Goal: Task Accomplishment & Management: Complete application form

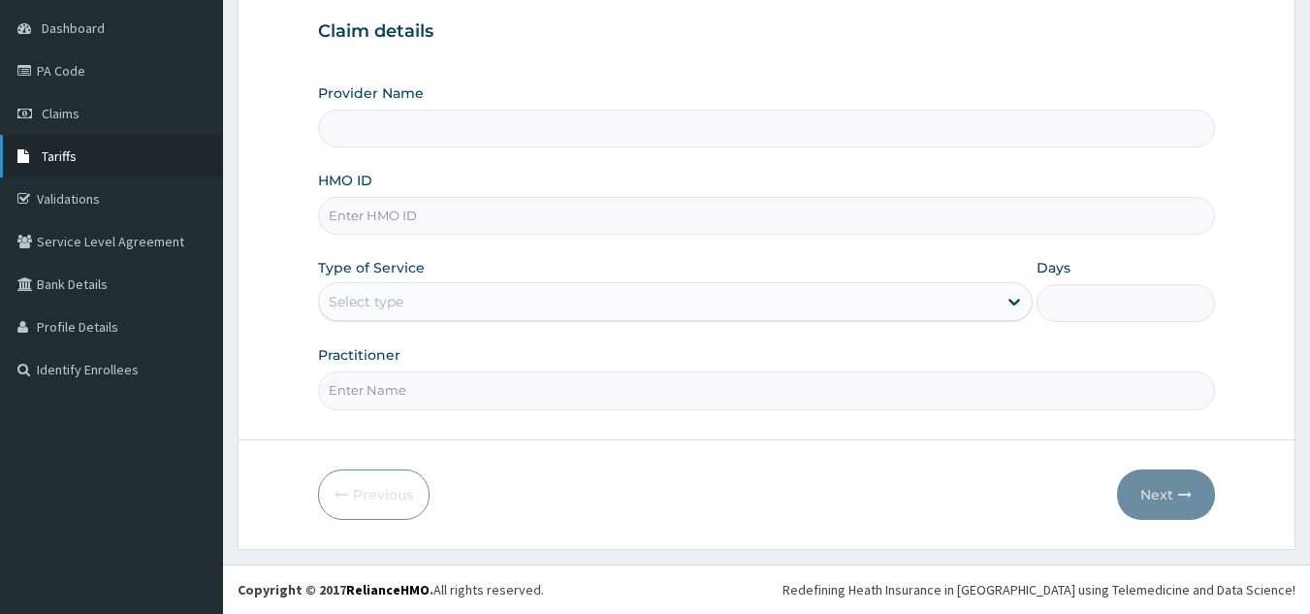
scroll to position [183, 0]
click at [62, 163] on span "Tariffs" at bounding box center [59, 155] width 35 height 17
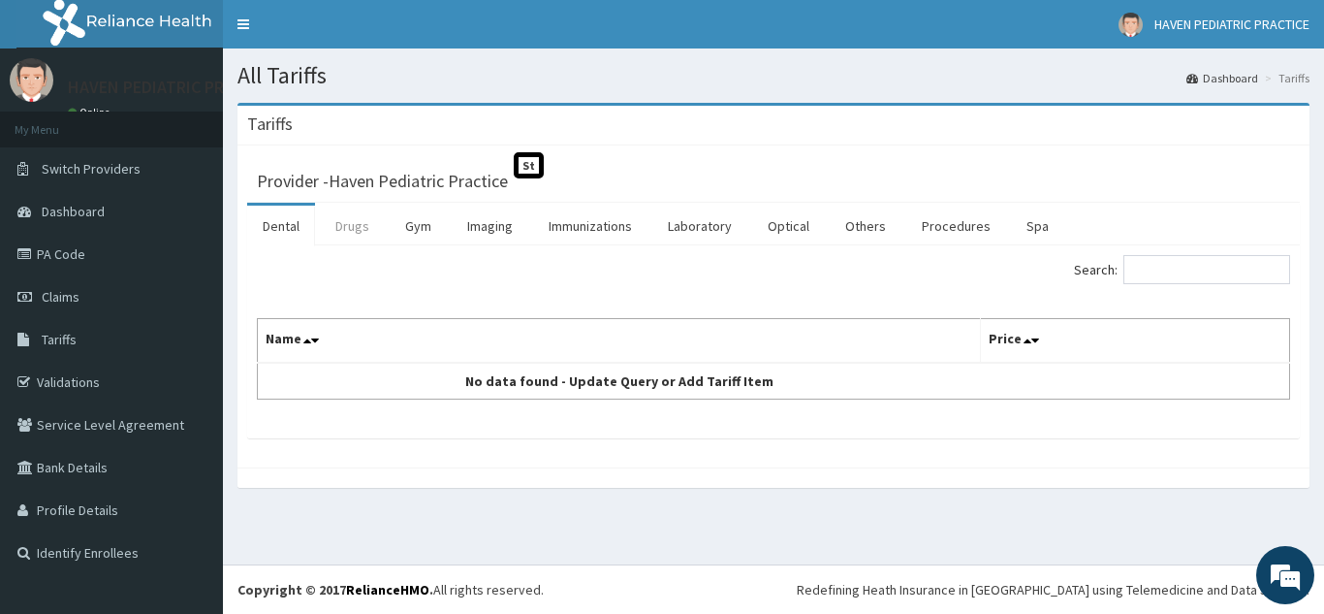
click at [356, 231] on link "Drugs" at bounding box center [352, 225] width 65 height 41
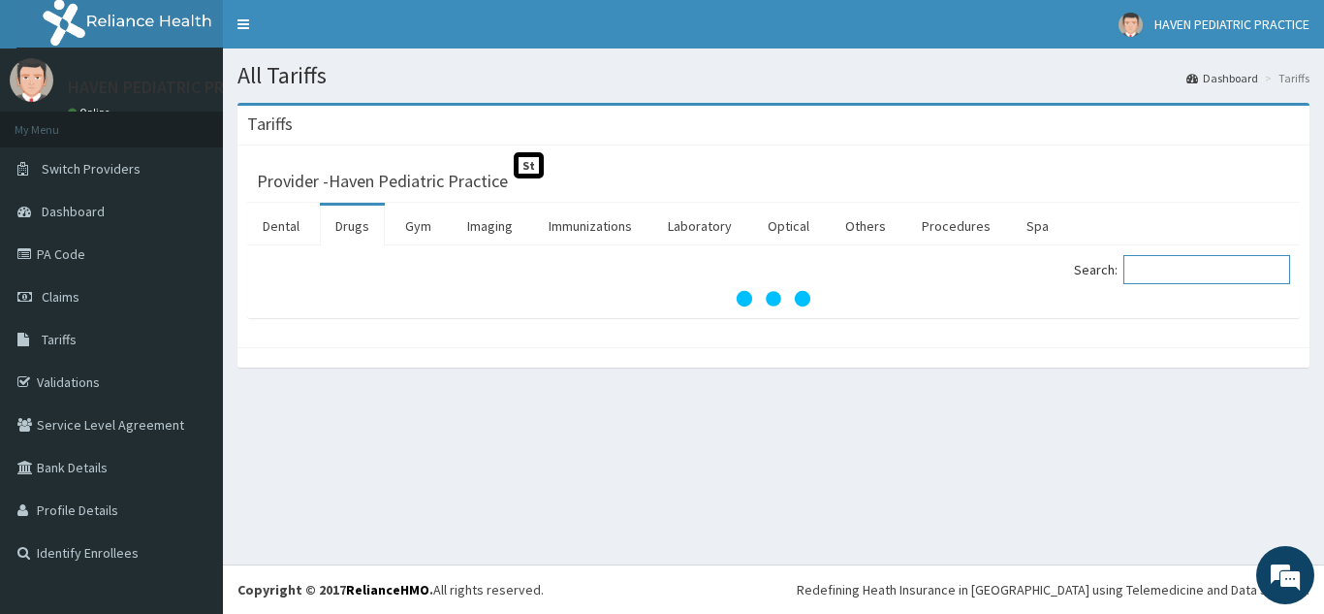
click at [1180, 275] on input "Search:" at bounding box center [1206, 269] width 167 height 29
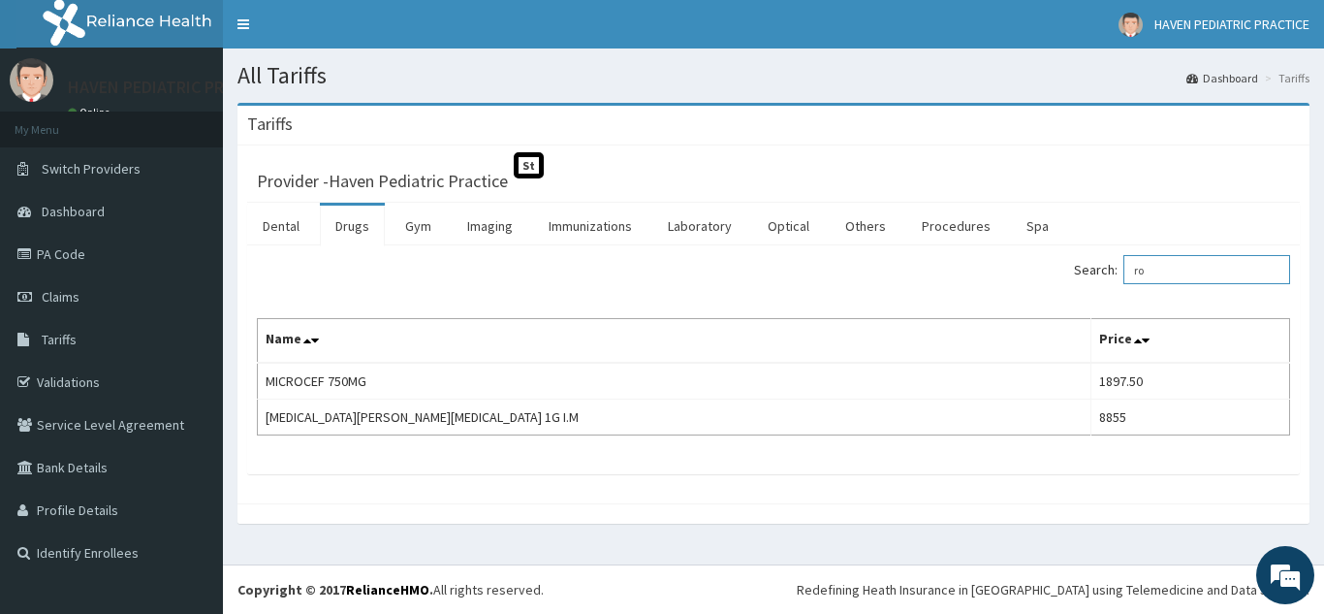
type input "r"
type input "o"
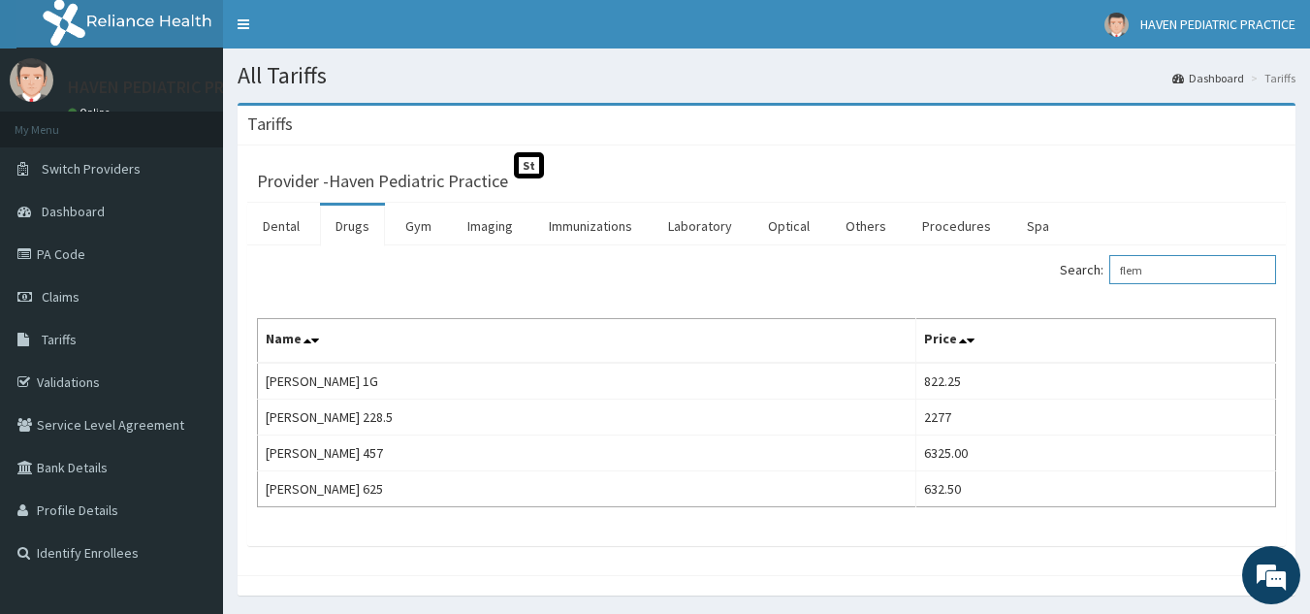
type input "flem"
click at [74, 384] on link "Validations" at bounding box center [111, 382] width 223 height 43
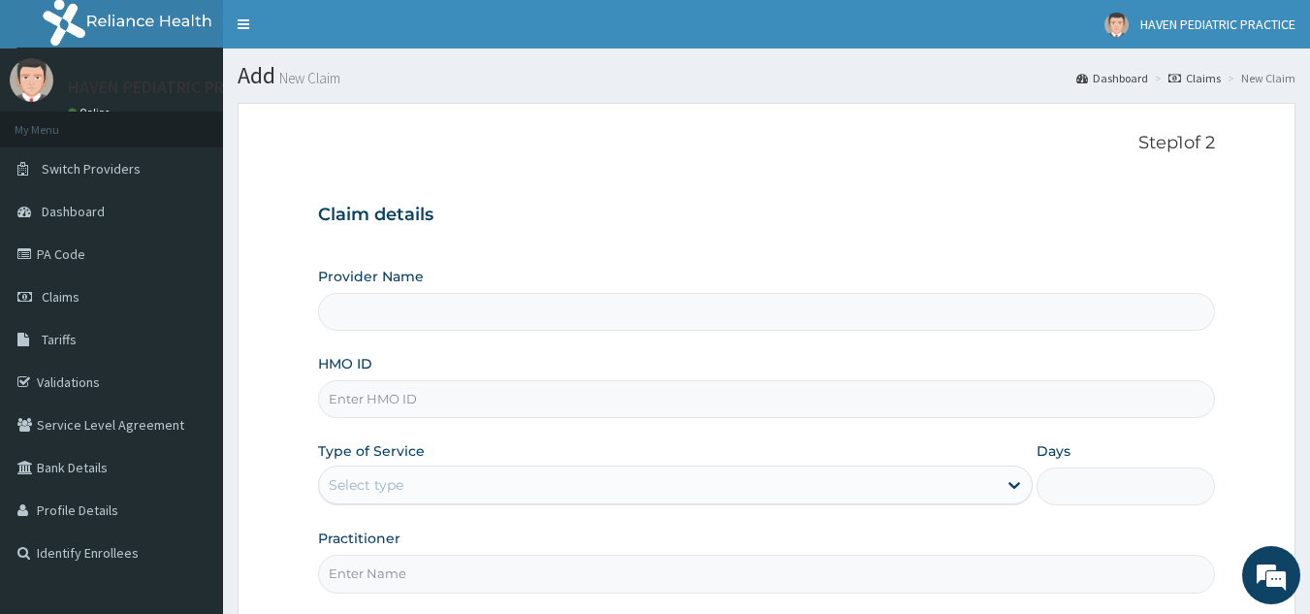
click at [462, 406] on input "HMO ID" at bounding box center [767, 399] width 898 height 38
type input "Haven Pediatric Practice"
type input "pay/10150/a"
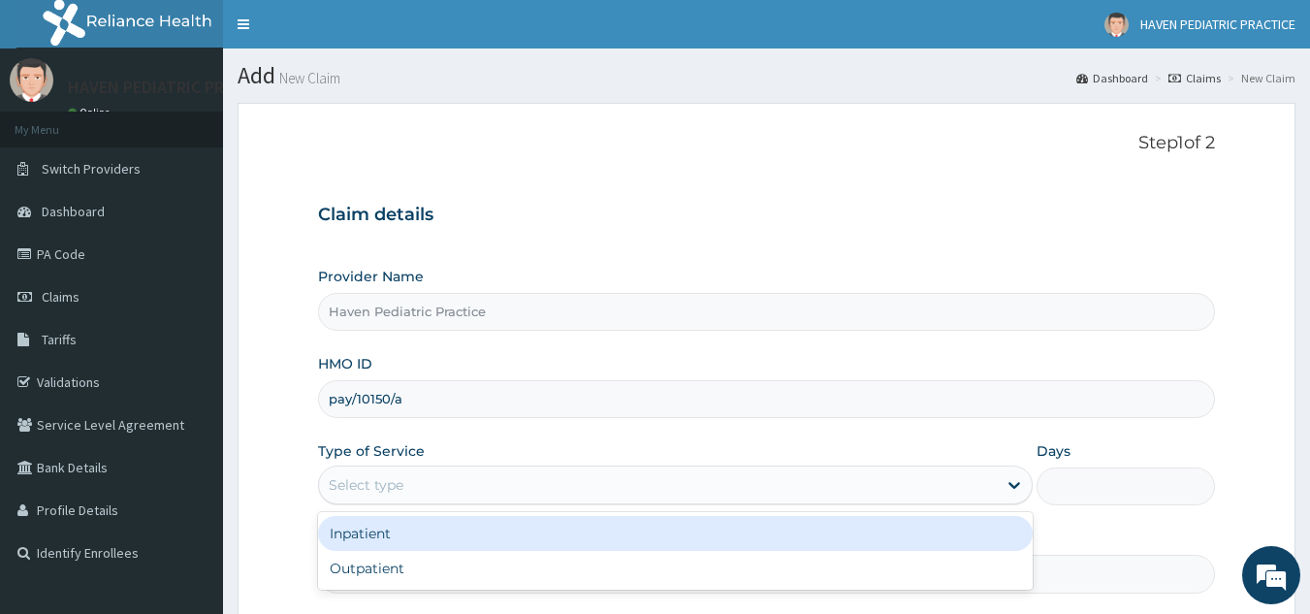
click at [688, 481] on div "Select type" at bounding box center [658, 484] width 678 height 31
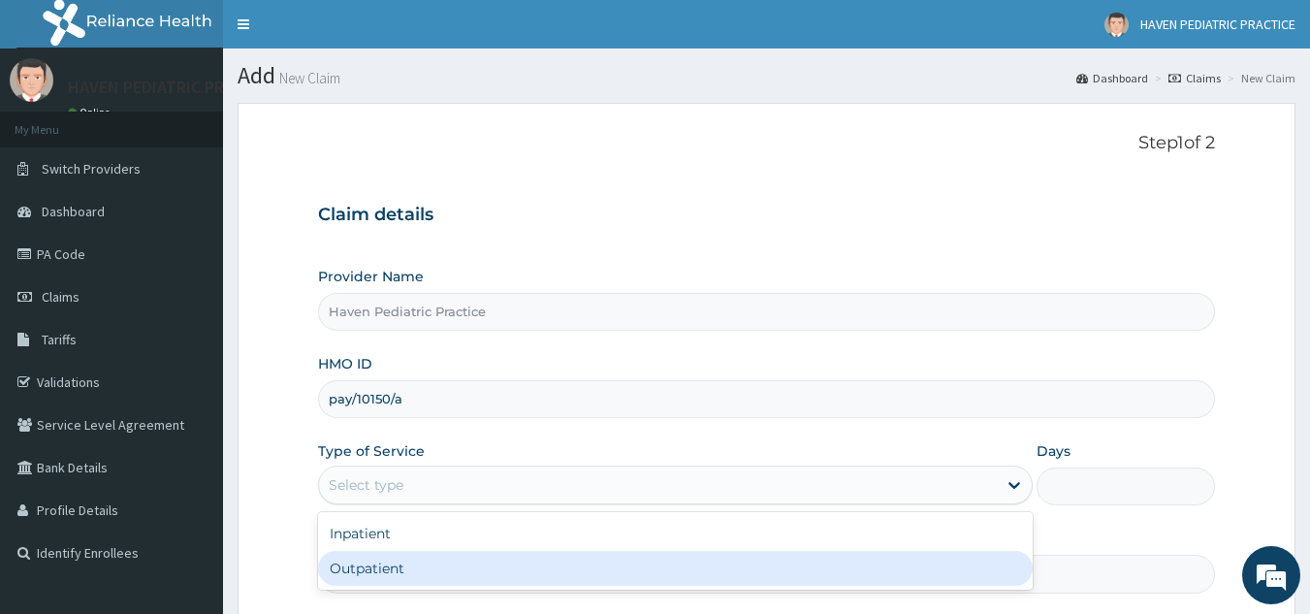
click at [601, 577] on div "Outpatient" at bounding box center [675, 568] width 714 height 35
type input "1"
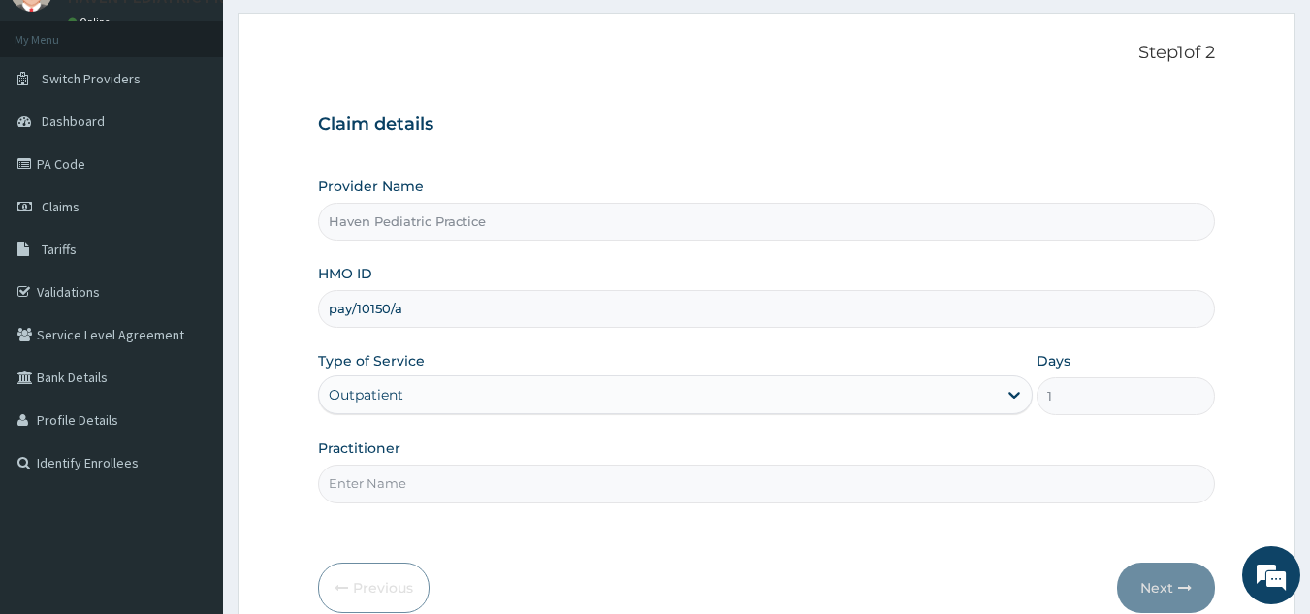
scroll to position [183, 0]
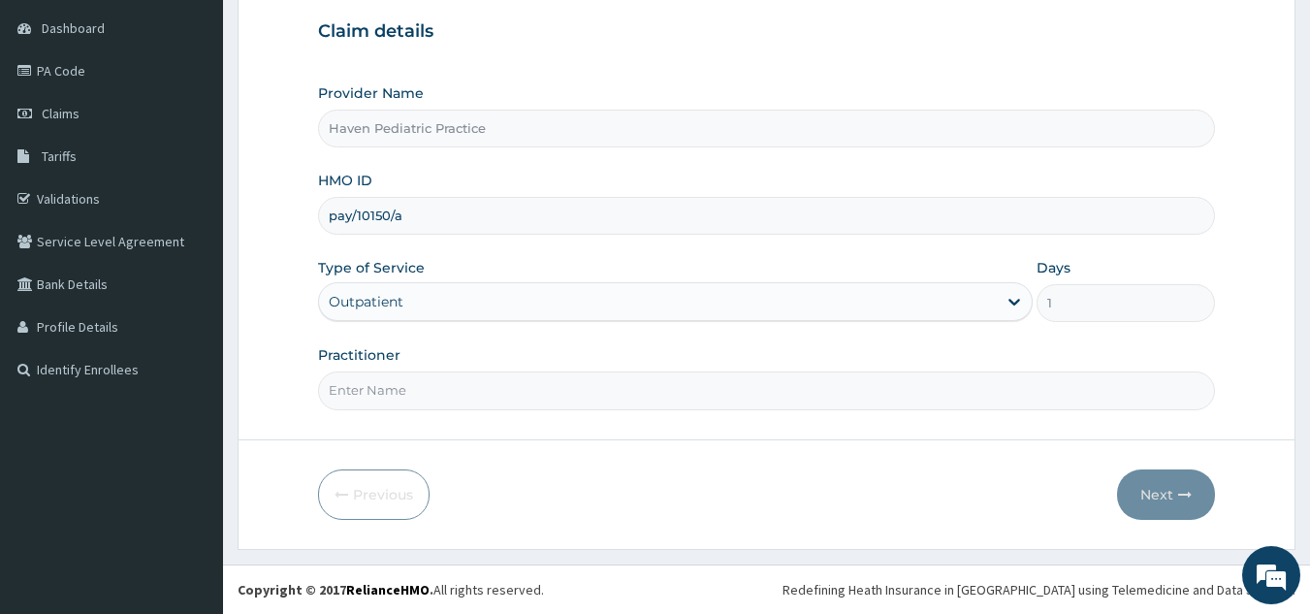
click at [632, 387] on input "Practitioner" at bounding box center [767, 390] width 898 height 38
type input "Dr. Igwilo Ifeoma"
click at [1161, 486] on button "Next" at bounding box center [1166, 494] width 98 height 50
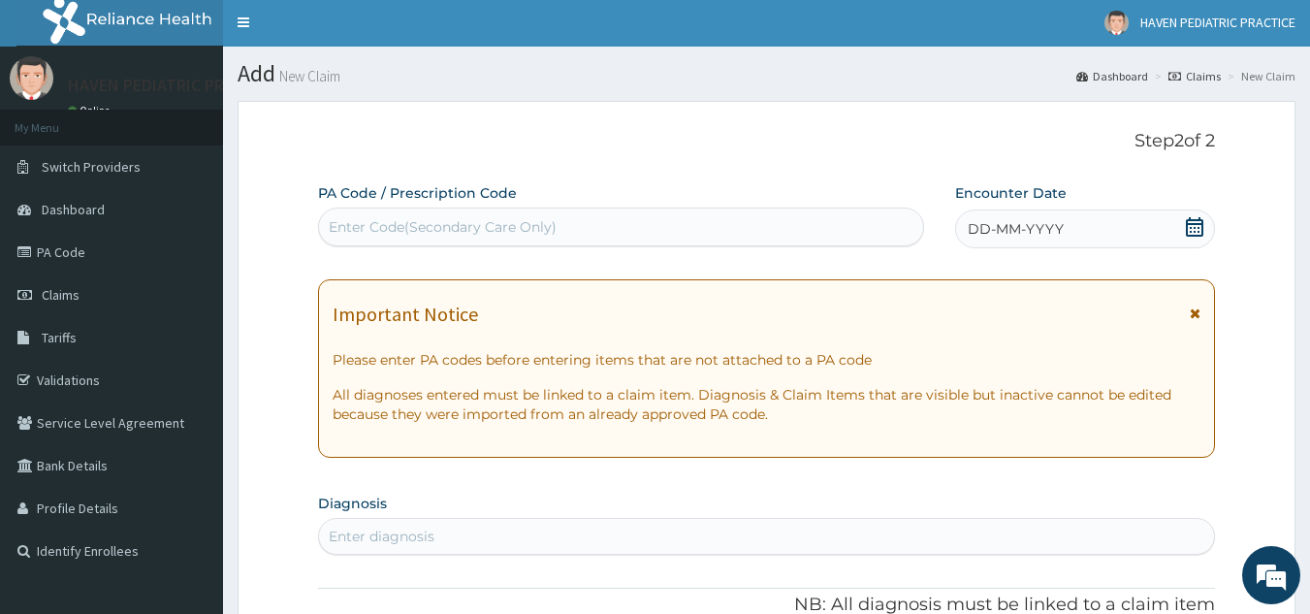
scroll to position [0, 0]
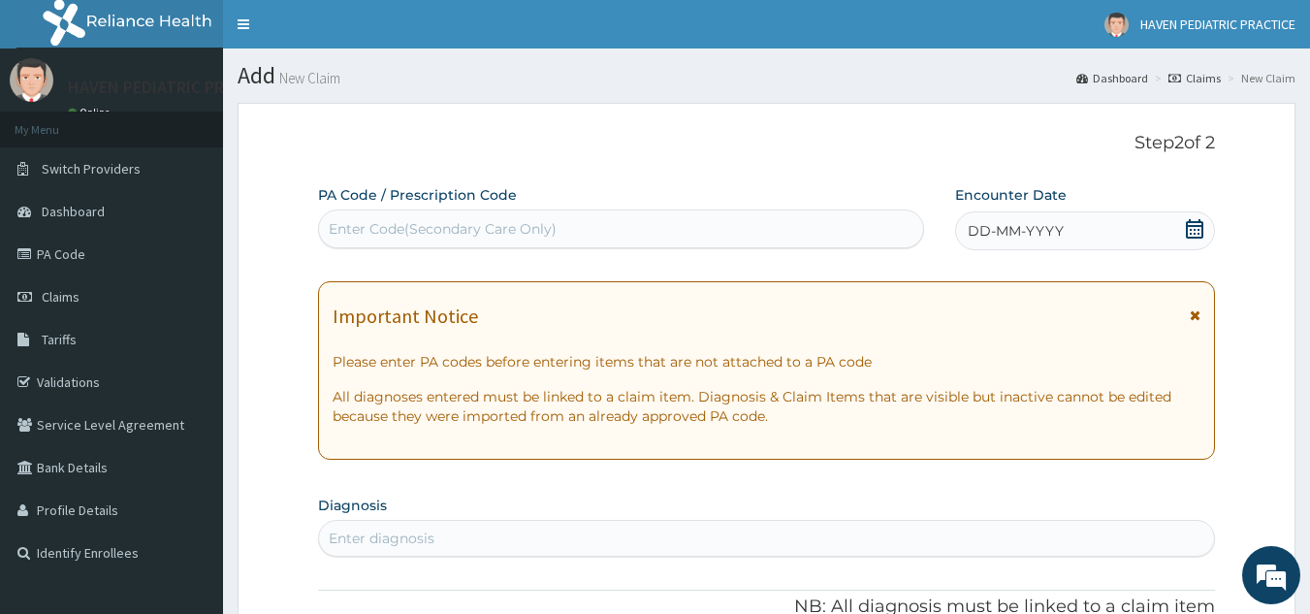
click at [517, 227] on div "Enter Code(Secondary Care Only)" at bounding box center [443, 228] width 228 height 19
paste input "PA/2B0282"
type input "PA/2B0282"
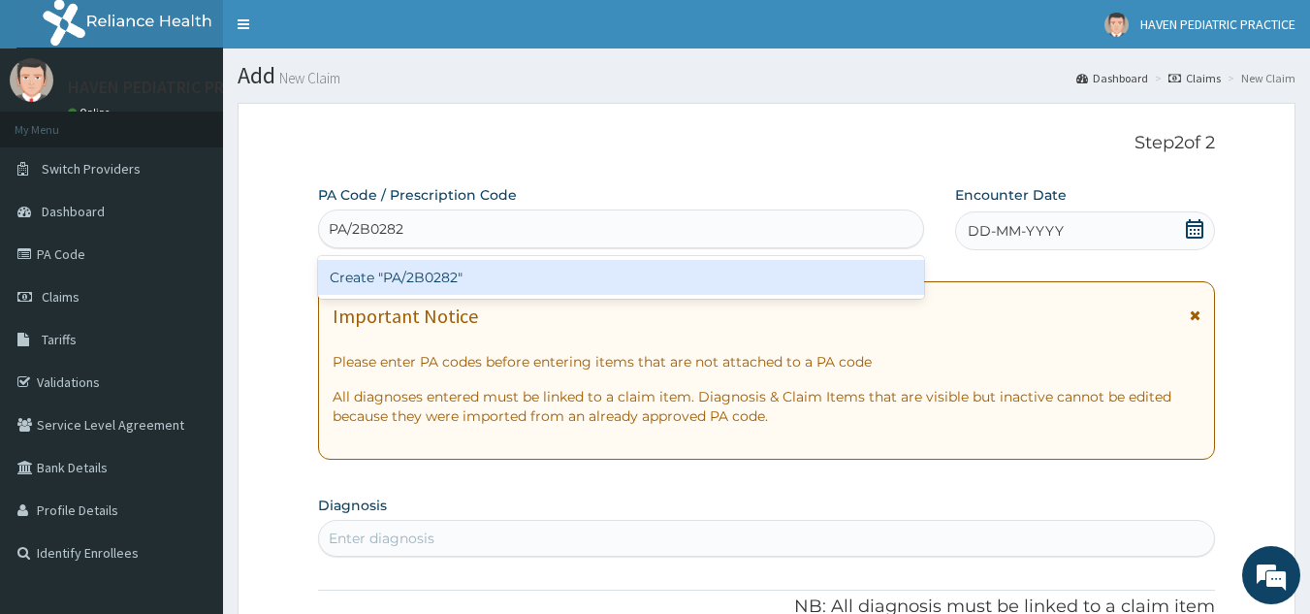
click at [534, 269] on div "Create "PA/2B0282"" at bounding box center [621, 277] width 607 height 35
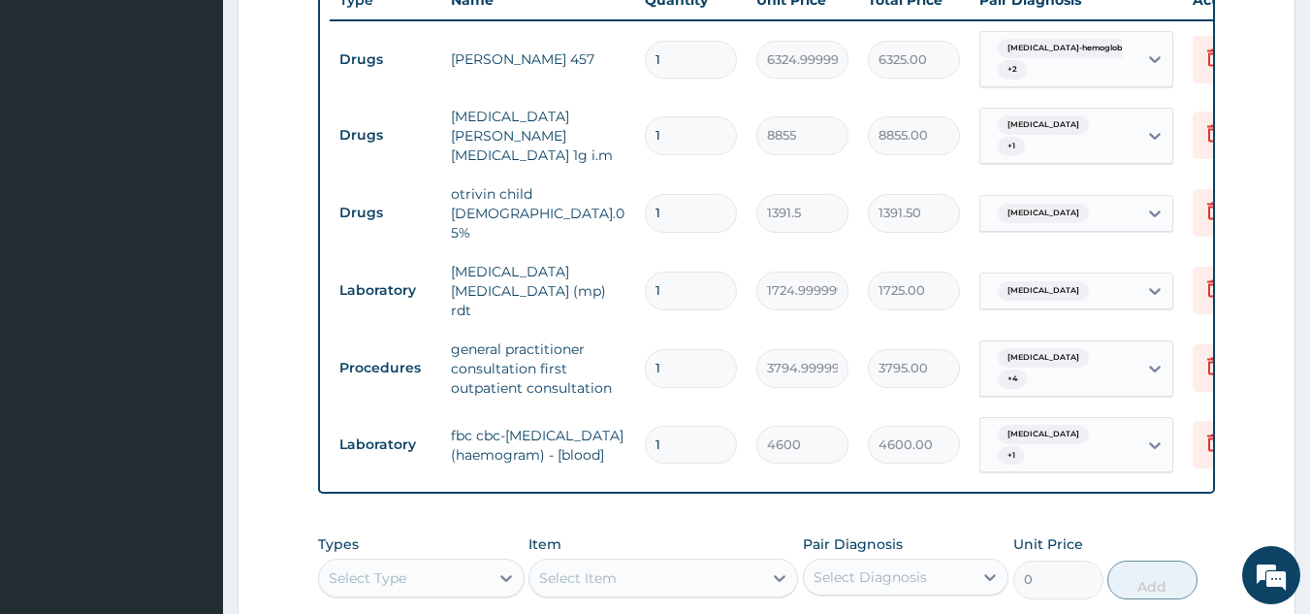
scroll to position [1053, 0]
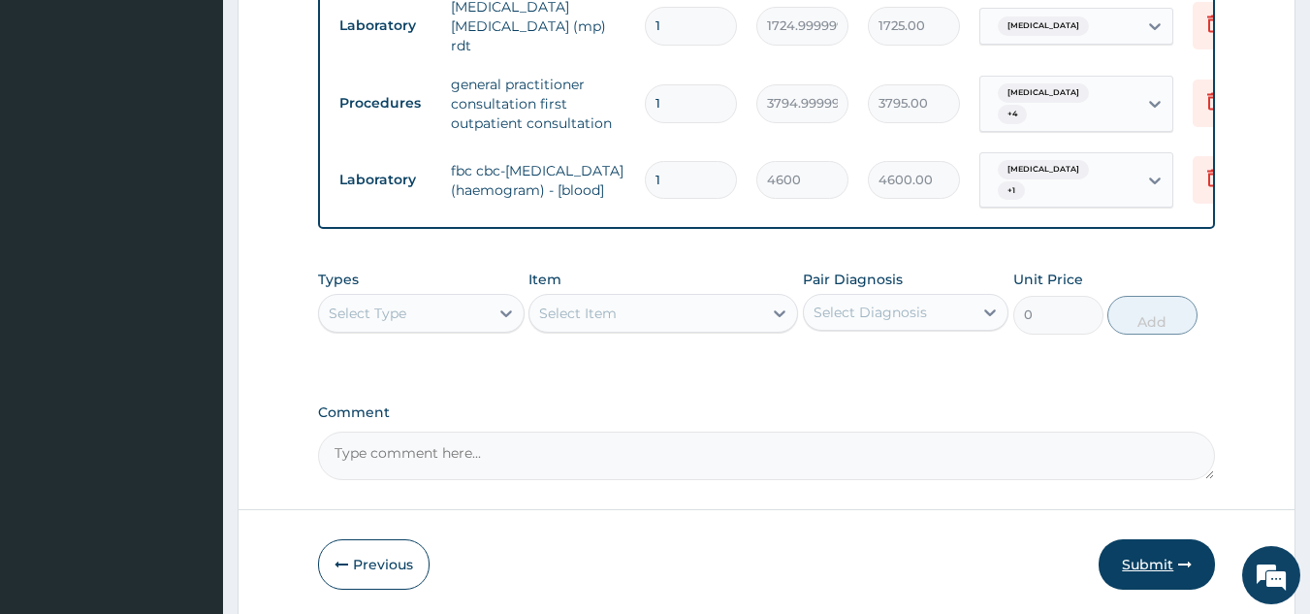
click at [1143, 539] on button "Submit" at bounding box center [1156, 564] width 116 height 50
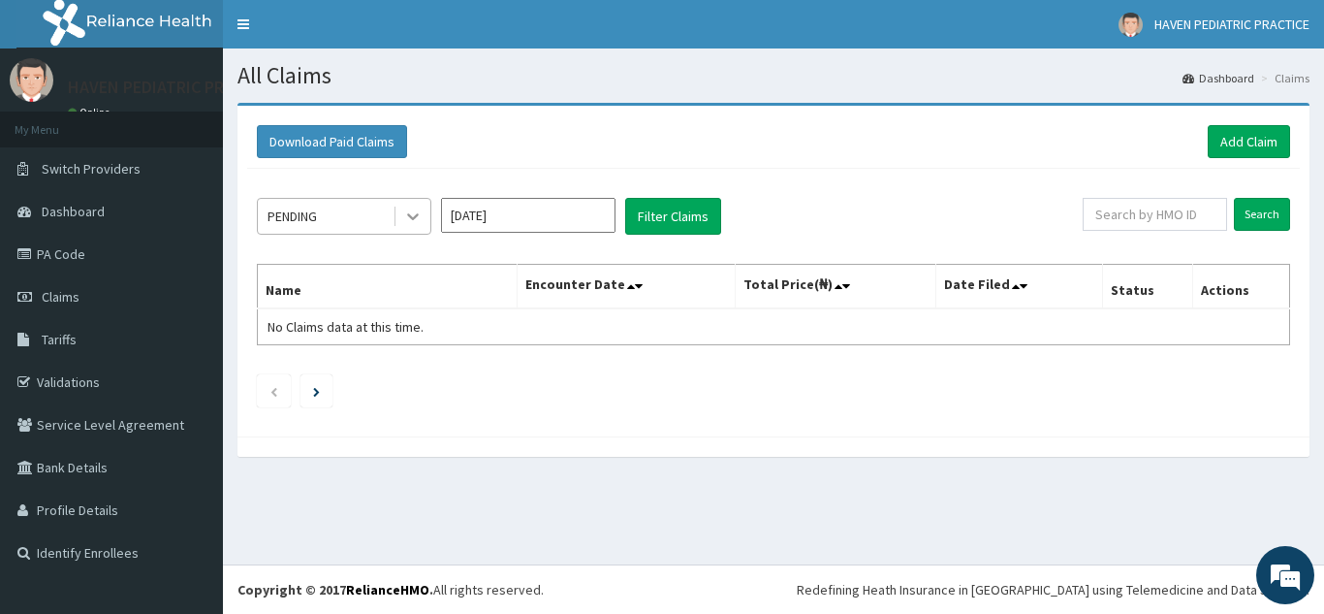
click at [412, 216] on icon at bounding box center [412, 215] width 19 height 19
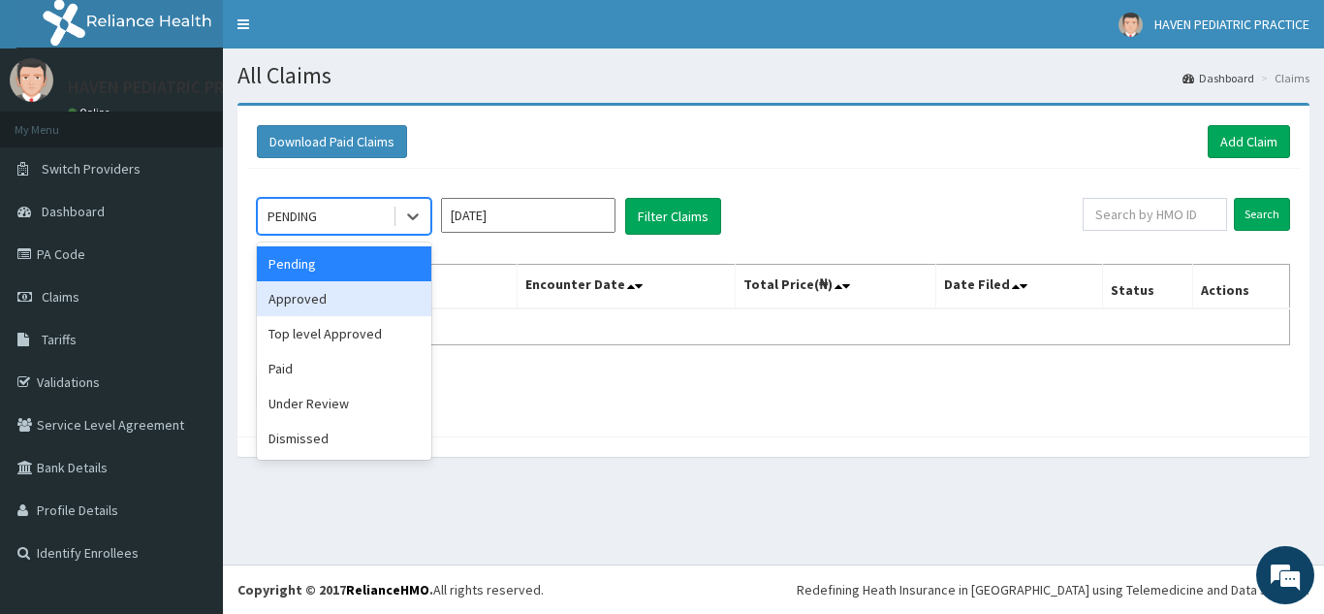
click at [356, 305] on div "Approved" at bounding box center [344, 298] width 174 height 35
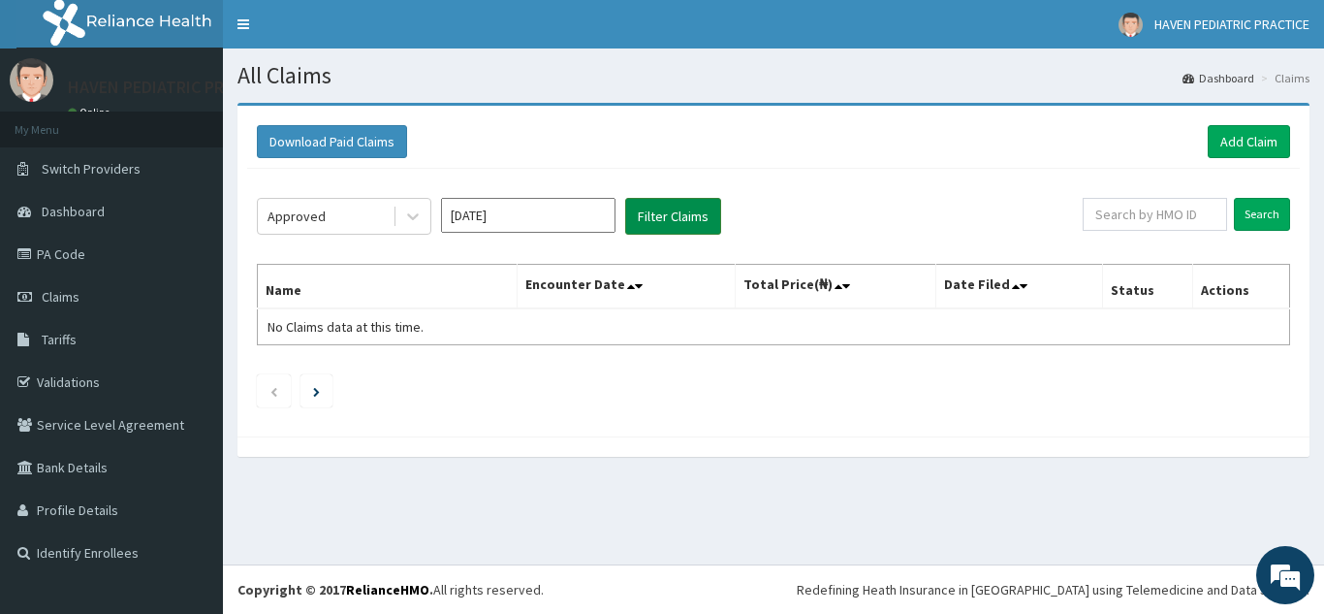
click at [653, 221] on button "Filter Claims" at bounding box center [673, 216] width 96 height 37
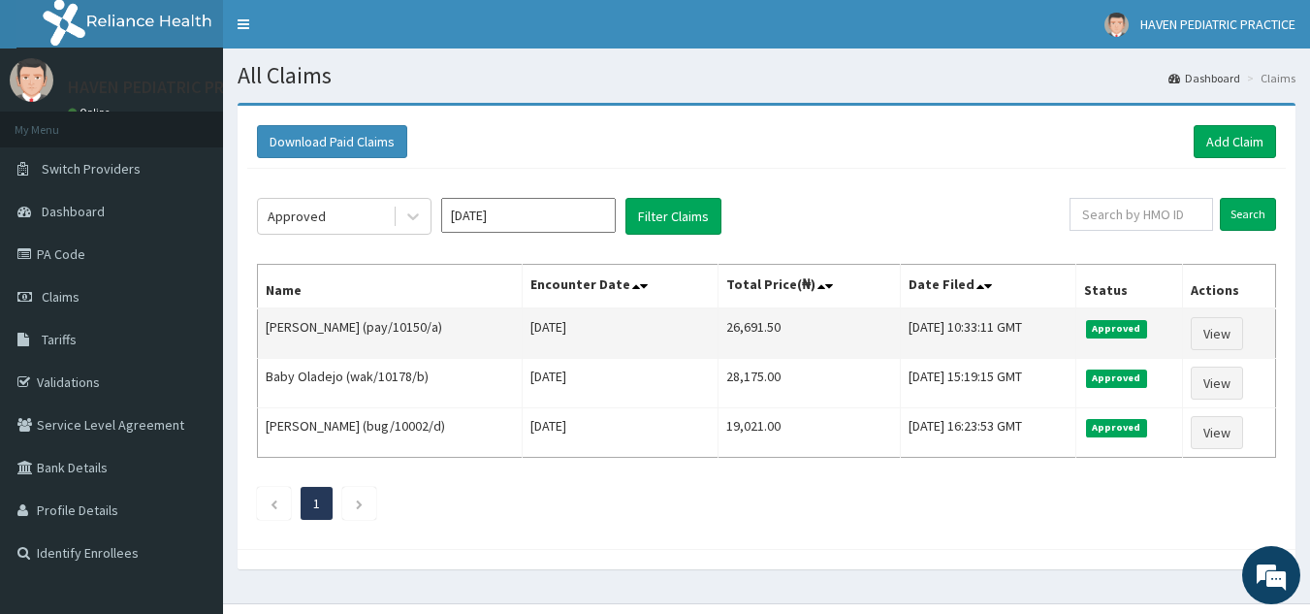
drag, startPoint x: 379, startPoint y: 329, endPoint x: 448, endPoint y: 329, distance: 68.8
click at [448, 329] on td "Imisioluwa Jegede (pay/10150/a)" at bounding box center [390, 333] width 265 height 50
copy td "pay/10150/a"
